Goal: Feedback & Contribution: Contribute content

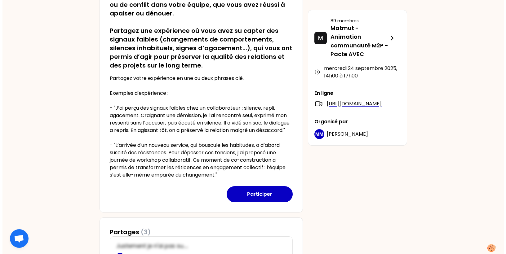
scroll to position [217, 0]
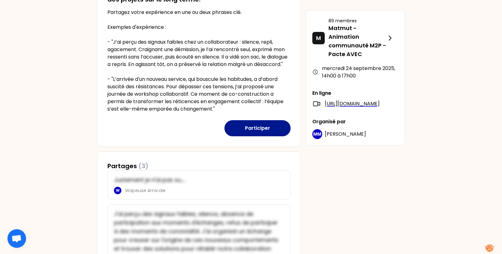
click at [245, 136] on button "Participer" at bounding box center [257, 128] width 66 height 16
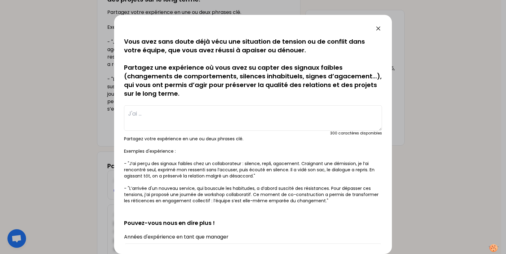
click at [192, 123] on textarea at bounding box center [253, 117] width 258 height 25
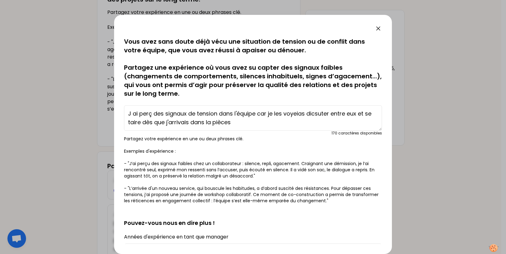
click at [153, 116] on textarea "J ai perç des signaux de tension dans l'équipe car je les voyeias dicsuter entr…" at bounding box center [253, 117] width 258 height 25
click at [150, 114] on textarea "J ai perç des signaux de tension dans l'équipe car je les voyeias dicsuter entr…" at bounding box center [253, 117] width 258 height 25
click at [360, 114] on textarea "J ai perçu des signaux de tension dans l'équipe car je les voyais discuter entr…" at bounding box center [253, 117] width 258 height 25
click at [322, 121] on textarea "J ai perçu des signaux de tension dans l'équipe car je les voyais discuter entr…" at bounding box center [253, 117] width 258 height 25
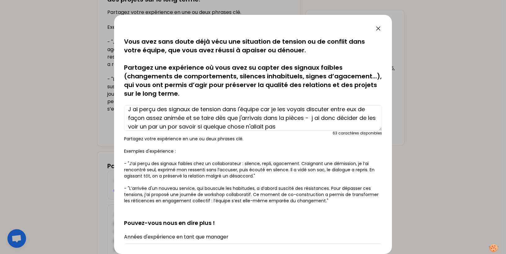
click at [185, 127] on textarea "J ai perçu des signaux de tension dans l'équipe car je les voyais discuter entr…" at bounding box center [253, 117] width 258 height 25
click at [301, 126] on textarea "J ai perçu des signaux de tension dans l'équipe car je les voyais discuter entr…" at bounding box center [253, 117] width 258 height 25
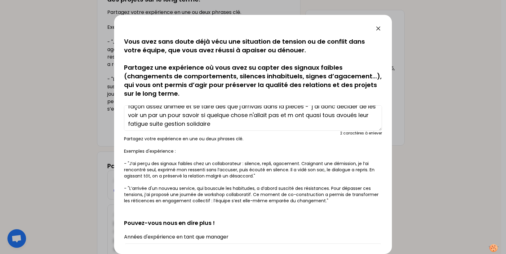
scroll to position [17, 0]
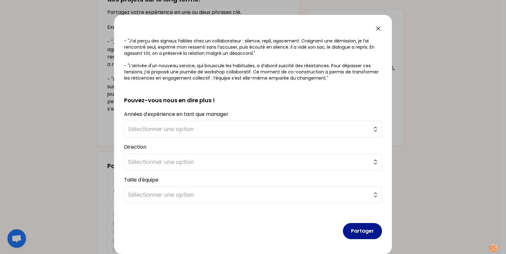
type textarea "J ai perçu des signaux de tension dans l'équipe car je les voyais discuter entr…"
click at [349, 229] on button "Partager" at bounding box center [362, 231] width 39 height 16
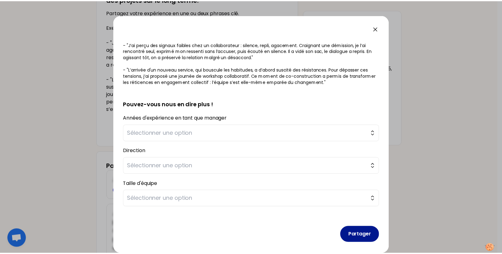
scroll to position [127, 0]
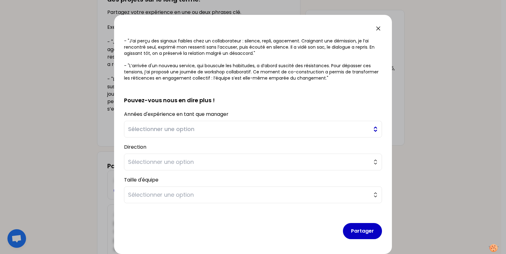
click at [209, 124] on button "Sélectionner une option" at bounding box center [253, 129] width 258 height 17
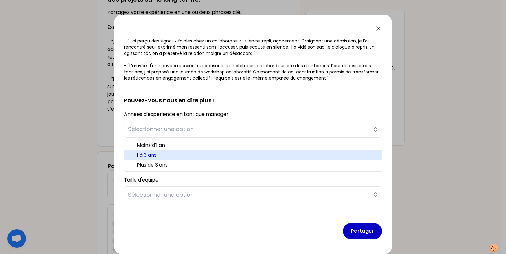
click at [172, 154] on span "1 à 3 ans" at bounding box center [257, 155] width 240 height 7
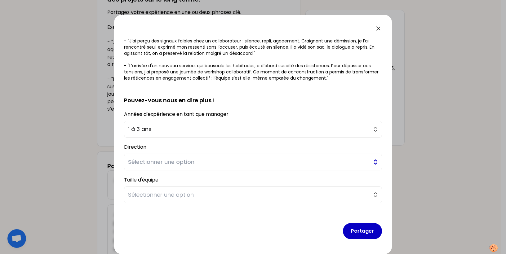
click at [172, 161] on span "Sélectionner une option" at bounding box center [248, 162] width 241 height 9
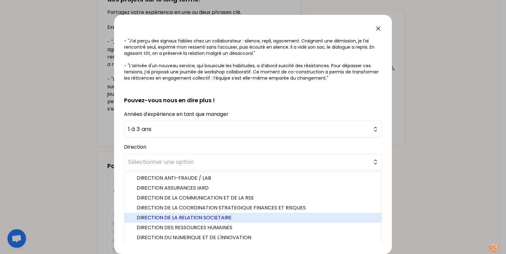
click at [213, 216] on span "DIRECTION DE LA RELATION SOCIETAIRE" at bounding box center [257, 217] width 240 height 7
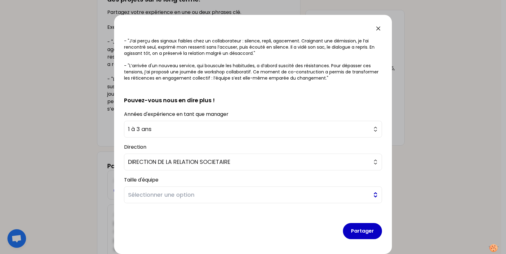
click at [225, 199] on span "Sélectionner une option" at bounding box center [248, 195] width 241 height 9
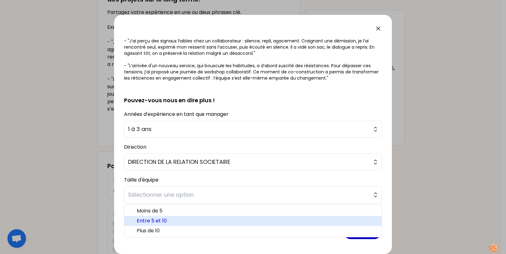
click at [195, 219] on span "Entre 5 et 10" at bounding box center [257, 220] width 240 height 7
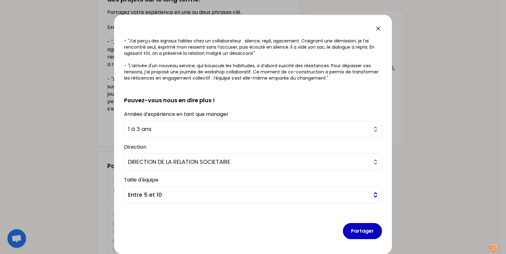
click at [239, 196] on span "Entre 5 et 10" at bounding box center [248, 195] width 241 height 9
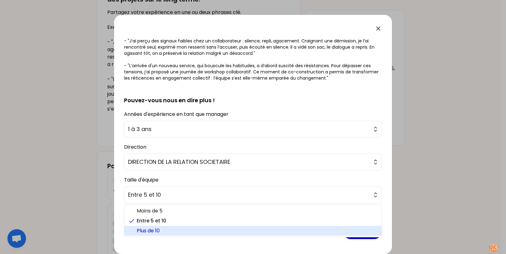
click at [207, 229] on span "Plus de 10" at bounding box center [257, 230] width 240 height 7
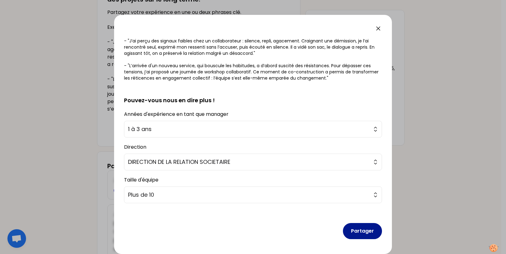
click at [359, 236] on button "Partager" at bounding box center [362, 231] width 39 height 16
click at [359, 231] on button "Partager" at bounding box center [362, 231] width 39 height 16
click at [363, 232] on button "Partager" at bounding box center [362, 231] width 39 height 16
click at [362, 227] on button "Partager" at bounding box center [362, 231] width 39 height 16
click at [359, 230] on button "Partager" at bounding box center [362, 231] width 39 height 16
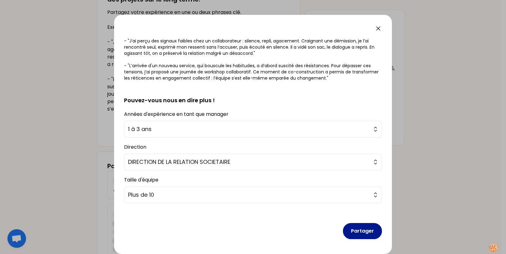
click at [362, 231] on button "Partager" at bounding box center [362, 231] width 39 height 16
click at [353, 231] on button "Partager" at bounding box center [362, 231] width 39 height 16
click at [354, 230] on button "Partager" at bounding box center [362, 231] width 39 height 16
click at [355, 229] on button "Partager" at bounding box center [362, 231] width 39 height 16
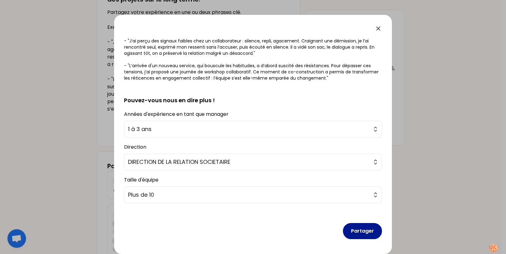
click at [359, 226] on button "Partager" at bounding box center [362, 231] width 39 height 16
click at [360, 228] on button "Partager" at bounding box center [362, 231] width 39 height 16
click at [360, 229] on button "Partager" at bounding box center [362, 231] width 39 height 16
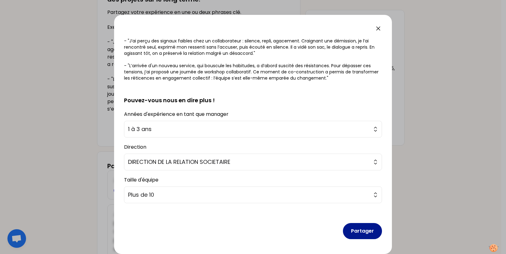
click at [360, 229] on button "Partager" at bounding box center [362, 231] width 39 height 16
click at [361, 229] on button "Partager" at bounding box center [362, 231] width 39 height 16
click at [351, 229] on button "Partager" at bounding box center [362, 231] width 39 height 16
click at [380, 29] on icon at bounding box center [378, 28] width 7 height 7
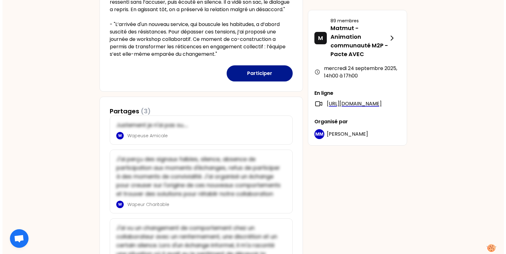
scroll to position [217, 0]
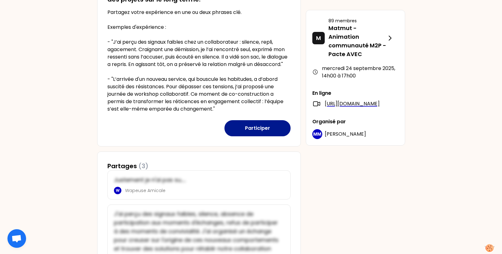
click at [256, 132] on button "Participer" at bounding box center [257, 128] width 66 height 16
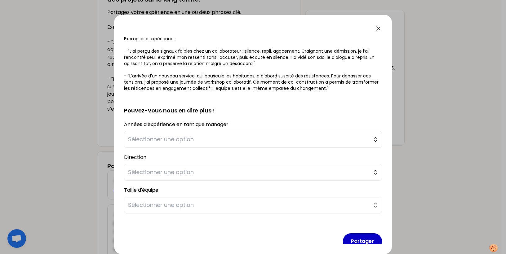
scroll to position [123, 0]
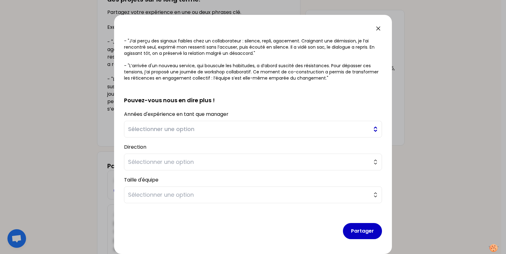
click at [241, 132] on span "Sélectionner une option" at bounding box center [248, 129] width 241 height 9
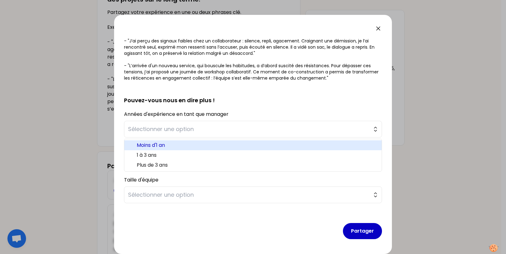
click at [200, 152] on span "1 à 3 ans" at bounding box center [257, 155] width 240 height 7
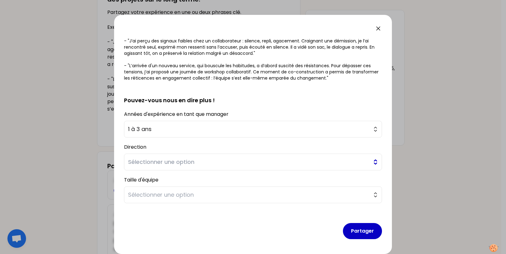
click at [198, 154] on button "Sélectionner une option" at bounding box center [253, 162] width 258 height 17
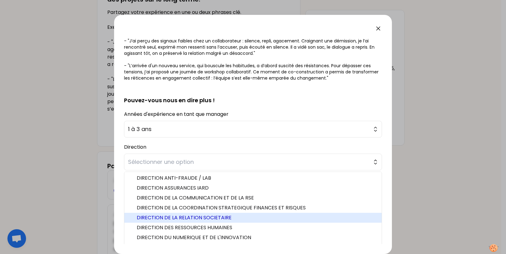
click at [211, 221] on span "DIRECTION DE LA RELATION SOCIETAIRE" at bounding box center [257, 217] width 240 height 7
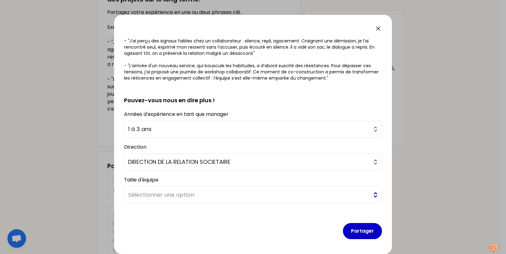
click at [210, 195] on span "Sélectionner une option" at bounding box center [248, 195] width 241 height 9
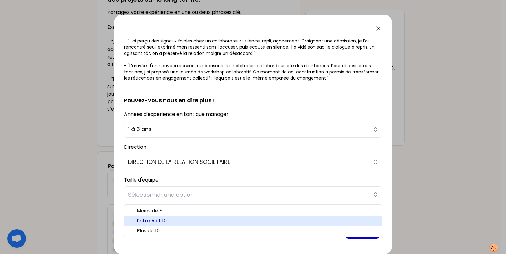
click at [198, 222] on span "Entre 5 et 10" at bounding box center [257, 220] width 240 height 7
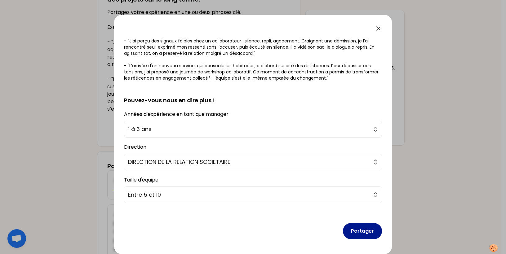
click at [359, 230] on button "Partager" at bounding box center [362, 231] width 39 height 16
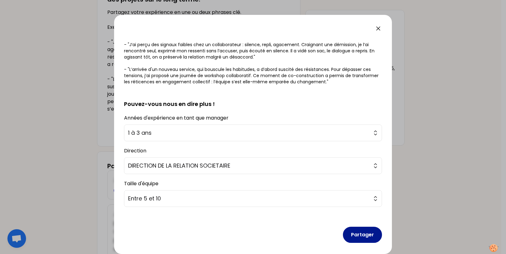
scroll to position [127, 0]
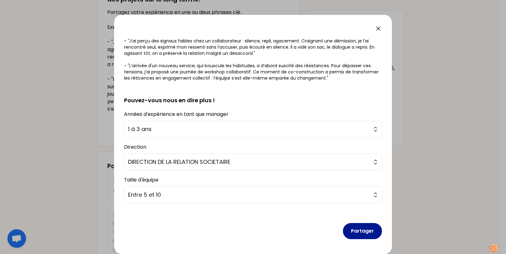
click at [359, 230] on button "Partager" at bounding box center [362, 231] width 39 height 16
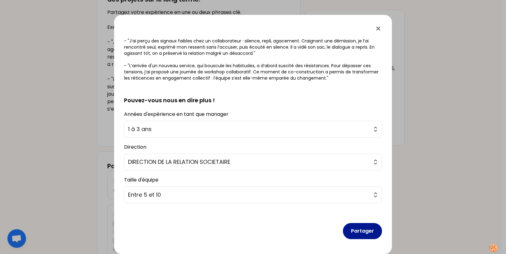
click at [359, 230] on button "Partager" at bounding box center [362, 231] width 39 height 16
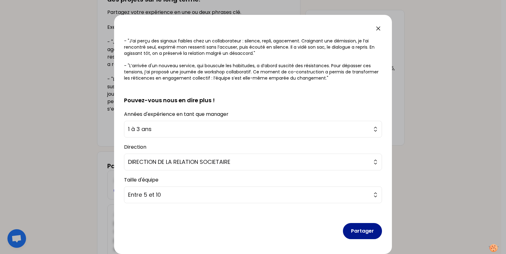
click at [359, 230] on button "Partager" at bounding box center [362, 231] width 39 height 16
click at [360, 229] on button "Partager" at bounding box center [362, 231] width 39 height 16
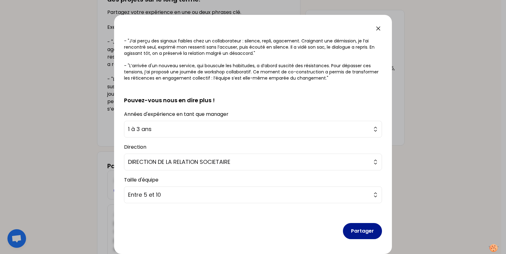
click at [360, 229] on button "Partager" at bounding box center [362, 231] width 39 height 16
click at [362, 230] on button "Partager" at bounding box center [362, 231] width 39 height 16
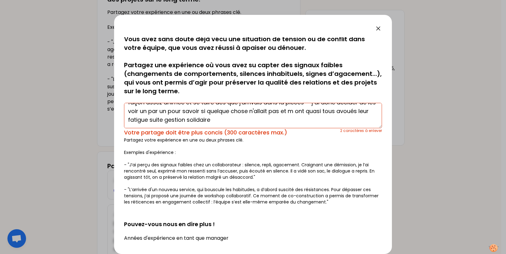
scroll to position [0, 0]
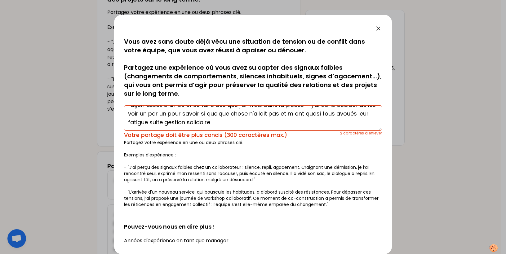
click at [248, 126] on textarea "J ai perçu des signaux de tension dans l'équipe car je les voyais discuter entr…" at bounding box center [253, 117] width 258 height 25
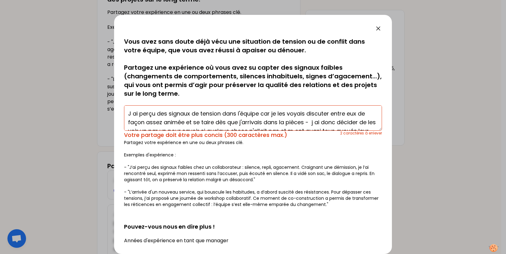
click at [303, 123] on textarea "J ai perçu des signaux de tension dans l'équipe car je les voyais discuter entr…" at bounding box center [253, 117] width 258 height 25
click at [308, 123] on textarea "J ai perçu des signaux de tension dans l'équipe car je les voyais discuter entr…" at bounding box center [253, 117] width 258 height 25
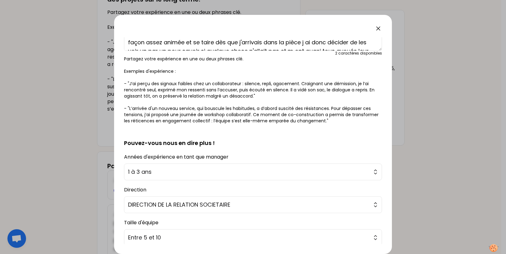
scroll to position [123, 0]
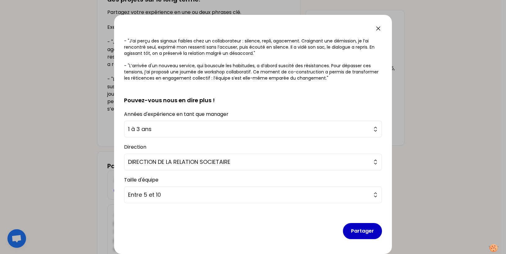
type textarea "J ai perçu des signaux de tension dans l'équipe car je les voyais discuter entr…"
click at [358, 230] on button "Partager" at bounding box center [362, 231] width 39 height 16
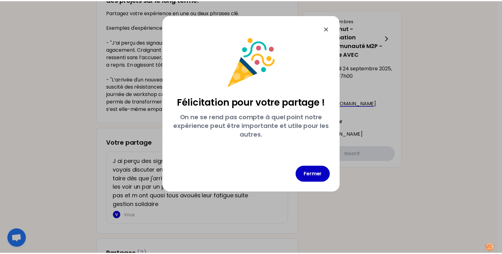
scroll to position [0, 0]
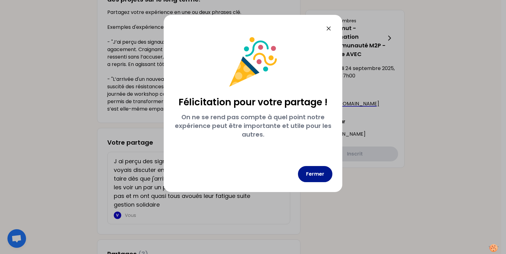
click at [312, 175] on button "Fermer" at bounding box center [315, 174] width 34 height 16
